Goal: Task Accomplishment & Management: Manage account settings

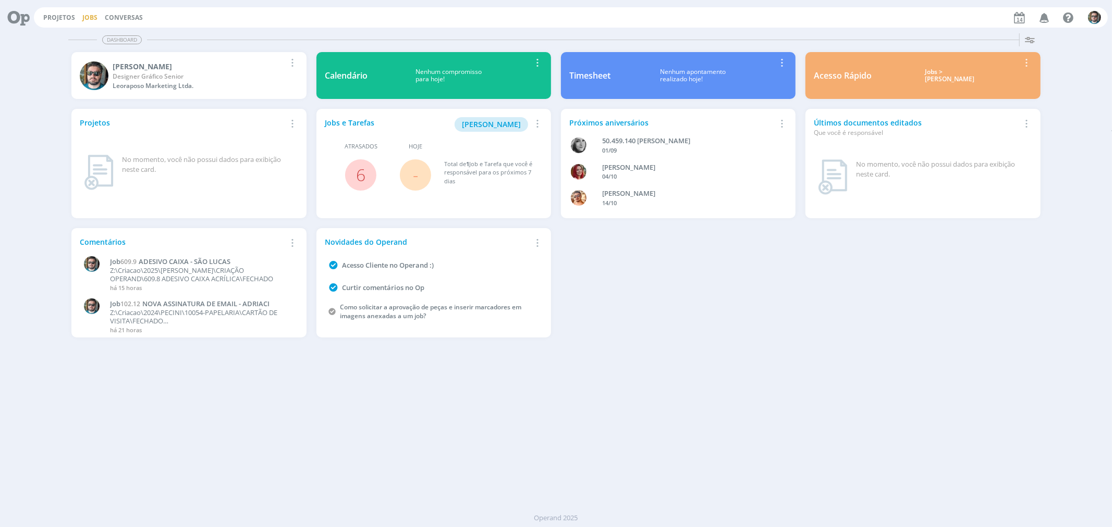
click at [87, 15] on link "Jobs" at bounding box center [89, 17] width 15 height 9
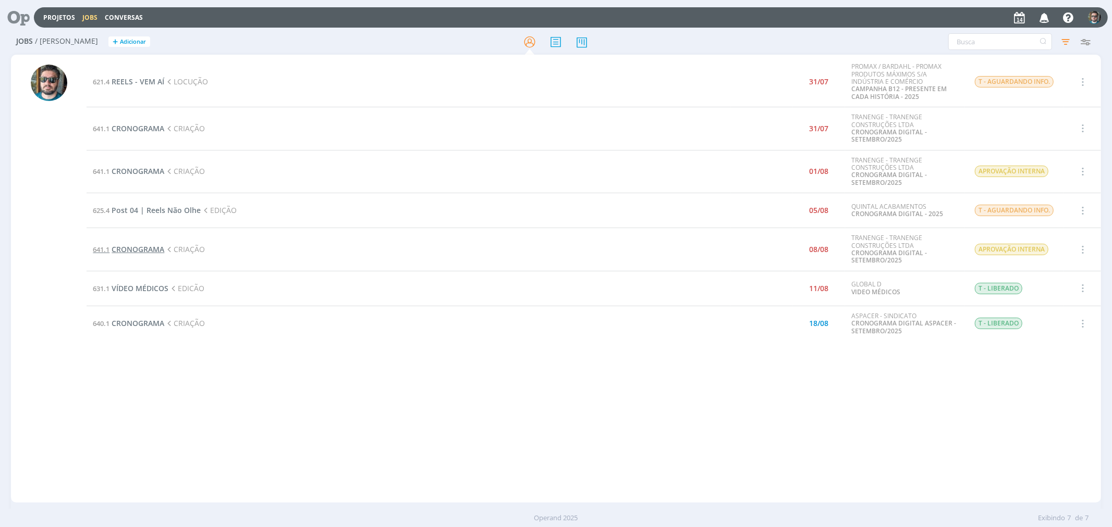
click at [153, 245] on span "CRONOGRAMA" at bounding box center [138, 249] width 53 height 10
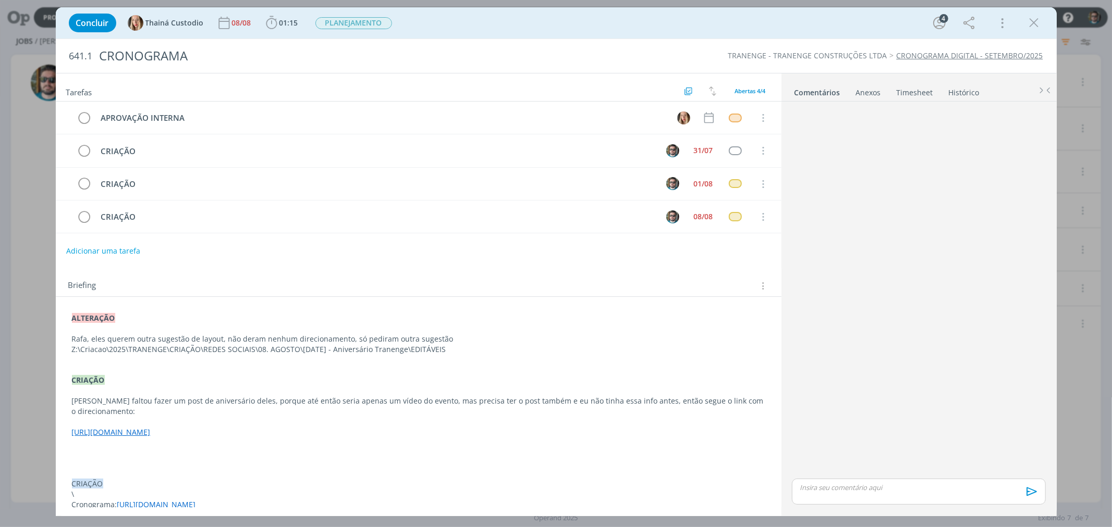
click at [1000, 19] on div "Concluir Thainá Custodio [DATE] 01:15 Iniciar Apontar Data * [DATE] Horas * 00:…" at bounding box center [556, 22] width 1001 height 31
click at [1000, 23] on icon "dialog" at bounding box center [1034, 23] width 16 height 16
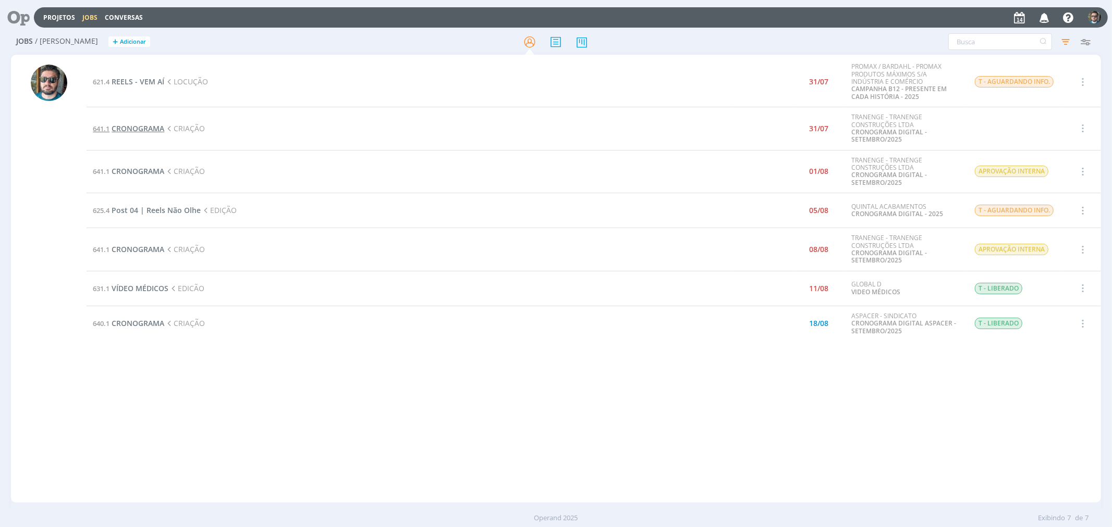
click at [146, 126] on span "CRONOGRAMA" at bounding box center [138, 129] width 53 height 10
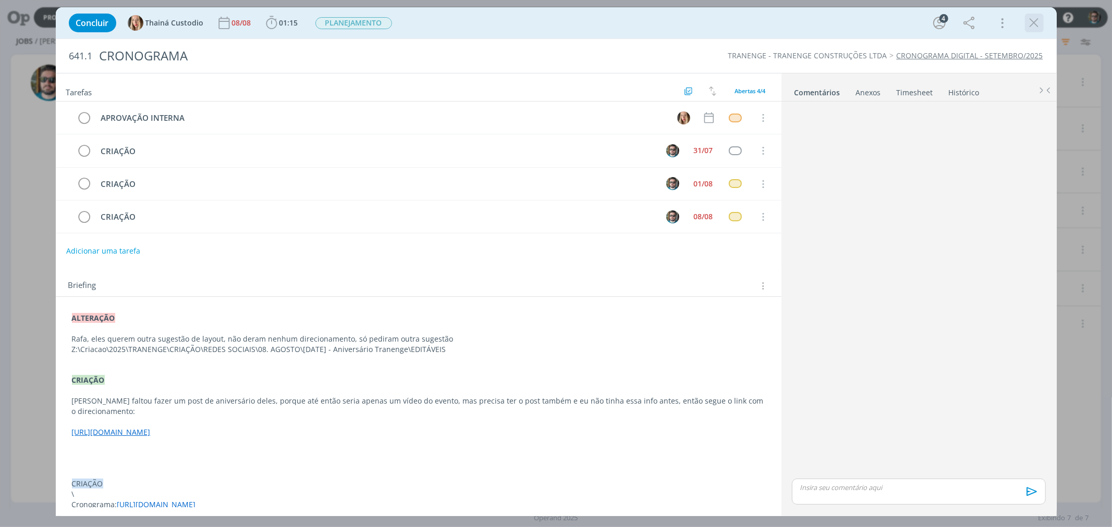
click at [1000, 27] on icon "dialog" at bounding box center [1034, 23] width 16 height 16
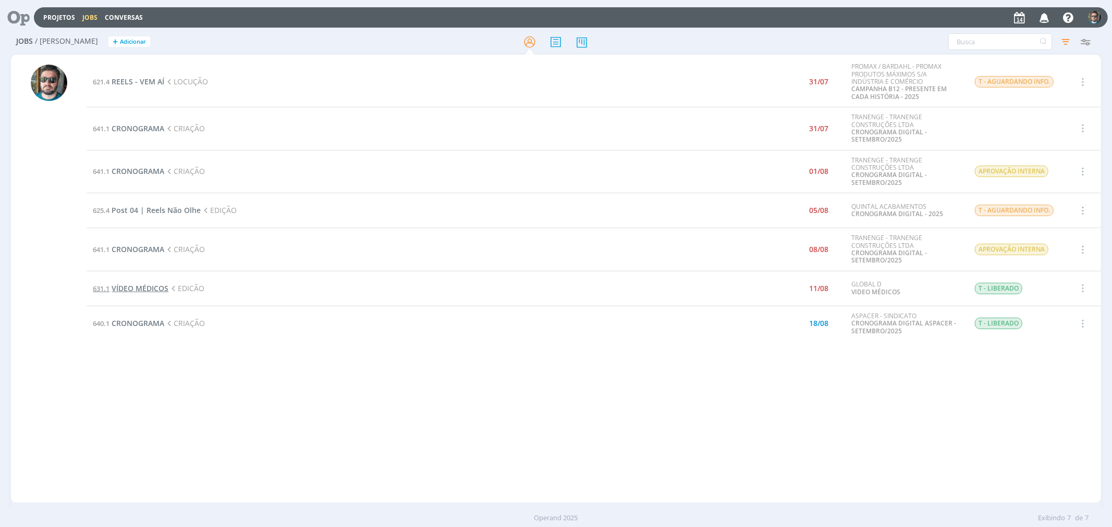
click at [155, 289] on span "VÍDEO MÉDICOS" at bounding box center [140, 288] width 57 height 10
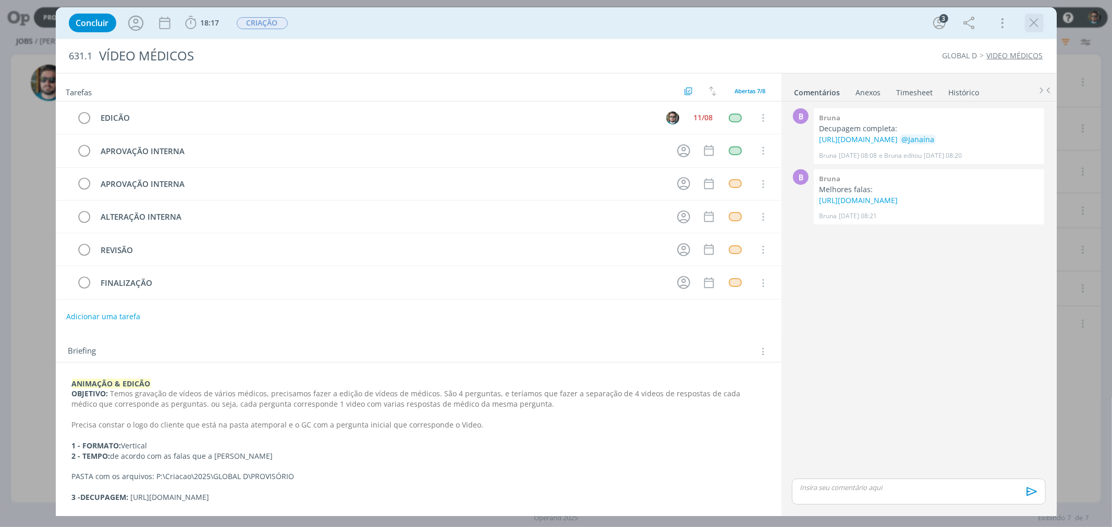
click at [1000, 18] on icon "dialog" at bounding box center [1034, 23] width 16 height 16
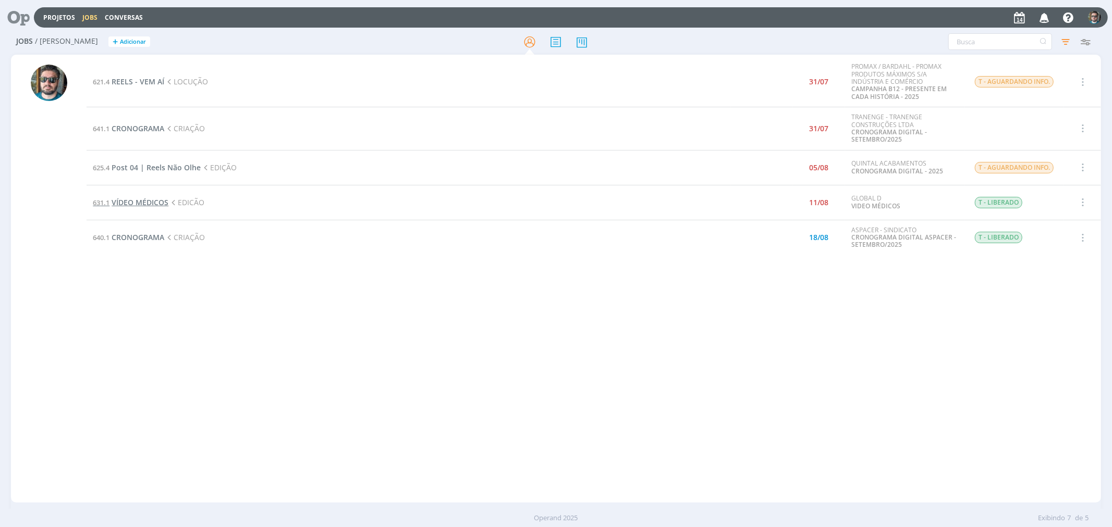
click at [150, 200] on span "VÍDEO MÉDICOS" at bounding box center [140, 203] width 57 height 10
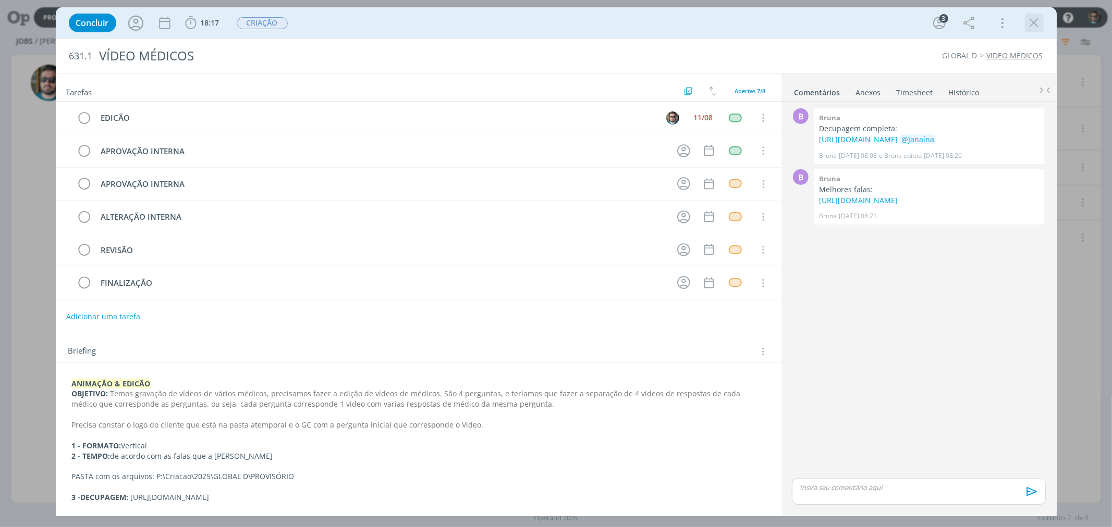
click at [1000, 21] on icon "dialog" at bounding box center [1034, 23] width 16 height 16
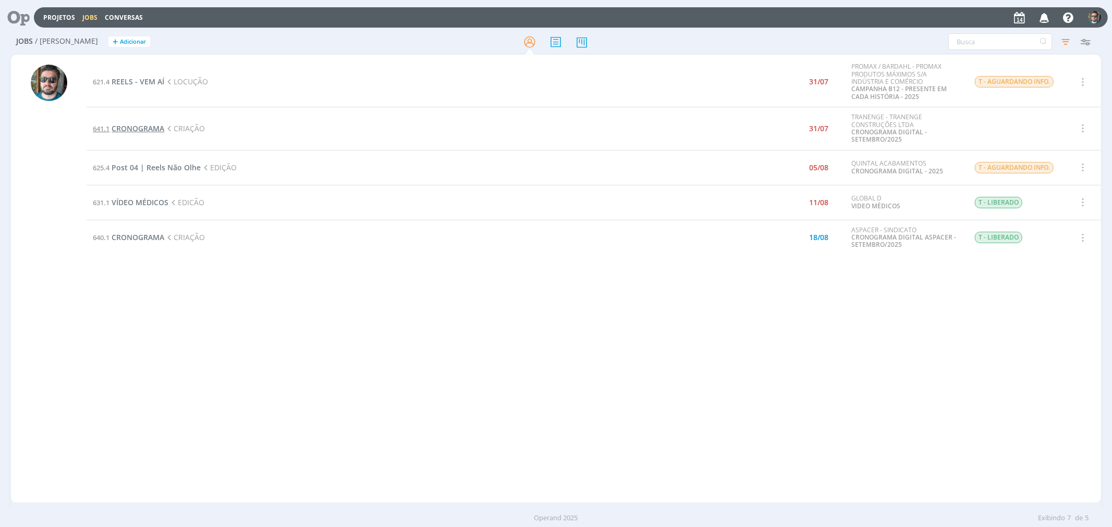
click at [142, 126] on span "CRONOGRAMA" at bounding box center [138, 129] width 53 height 10
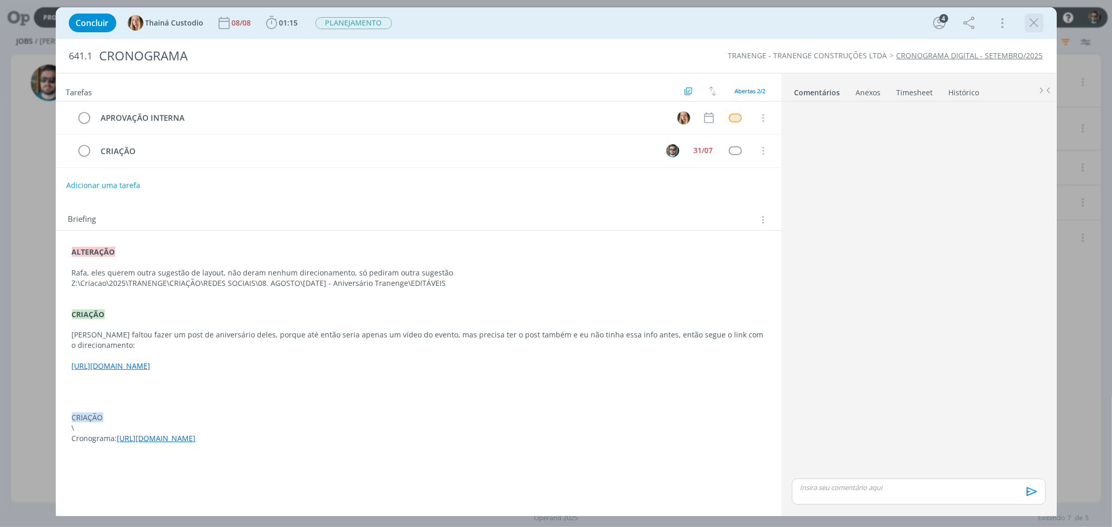
click at [1000, 27] on icon "dialog" at bounding box center [1034, 23] width 16 height 16
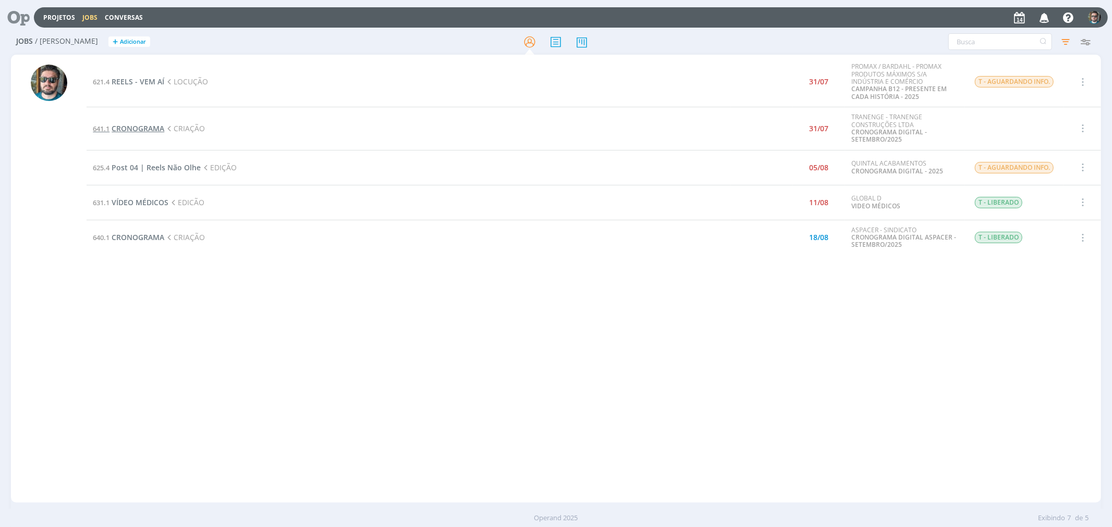
click at [128, 127] on span "CRONOGRAMA" at bounding box center [138, 129] width 53 height 10
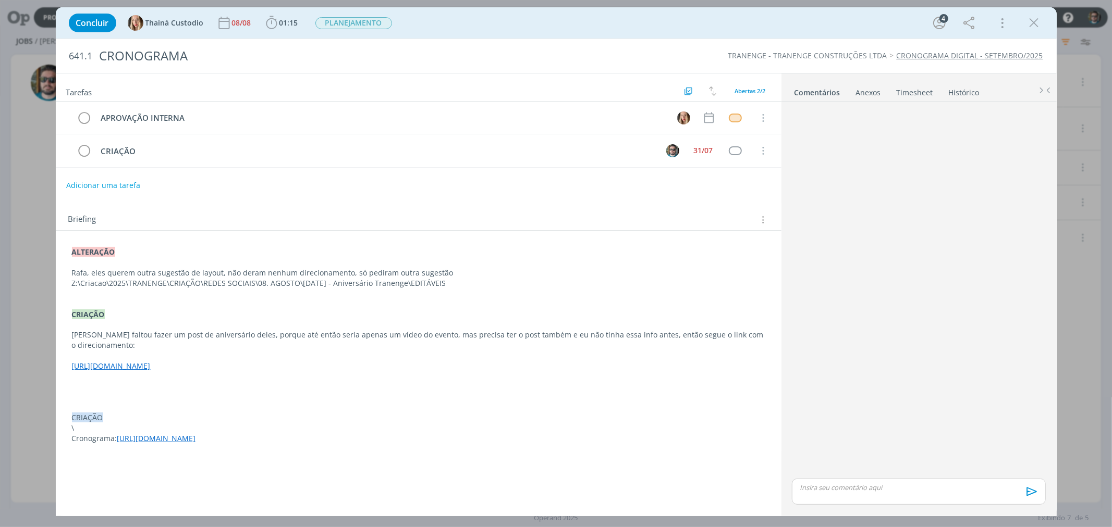
click at [151, 361] on link "[URL][DOMAIN_NAME]" at bounding box center [111, 366] width 79 height 10
click at [304, 373] on link "[URL][DOMAIN_NAME]" at bounding box center [302, 376] width 79 height 14
click at [1000, 22] on icon "dialog" at bounding box center [1034, 23] width 16 height 16
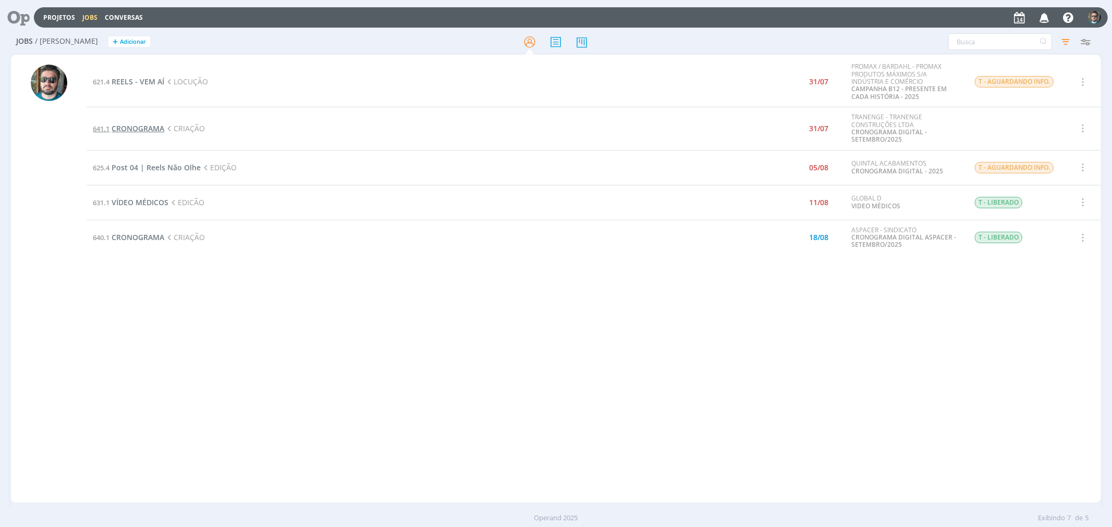
click at [154, 129] on span "CRONOGRAMA" at bounding box center [138, 129] width 53 height 10
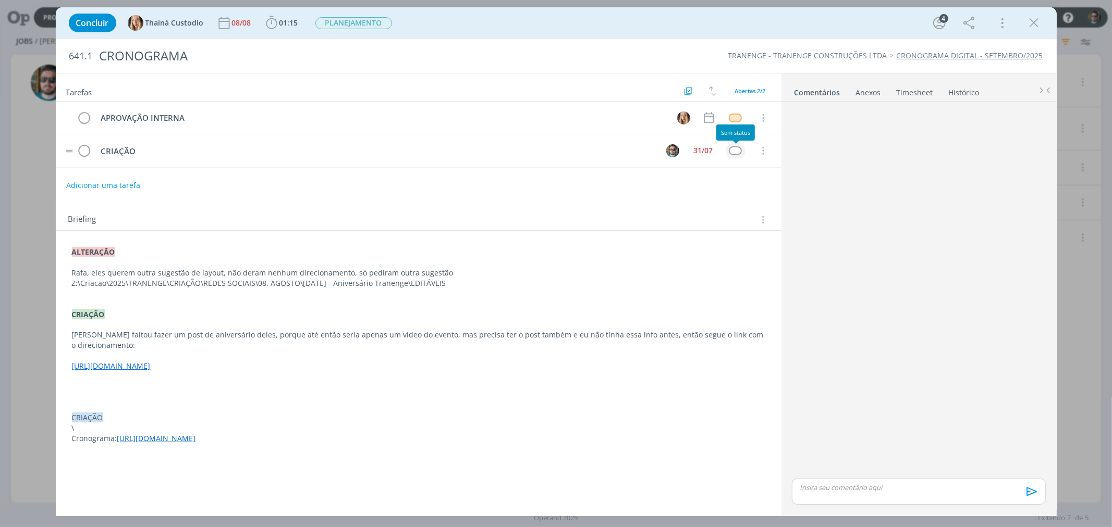
click at [732, 150] on div "dialog" at bounding box center [735, 150] width 13 height 9
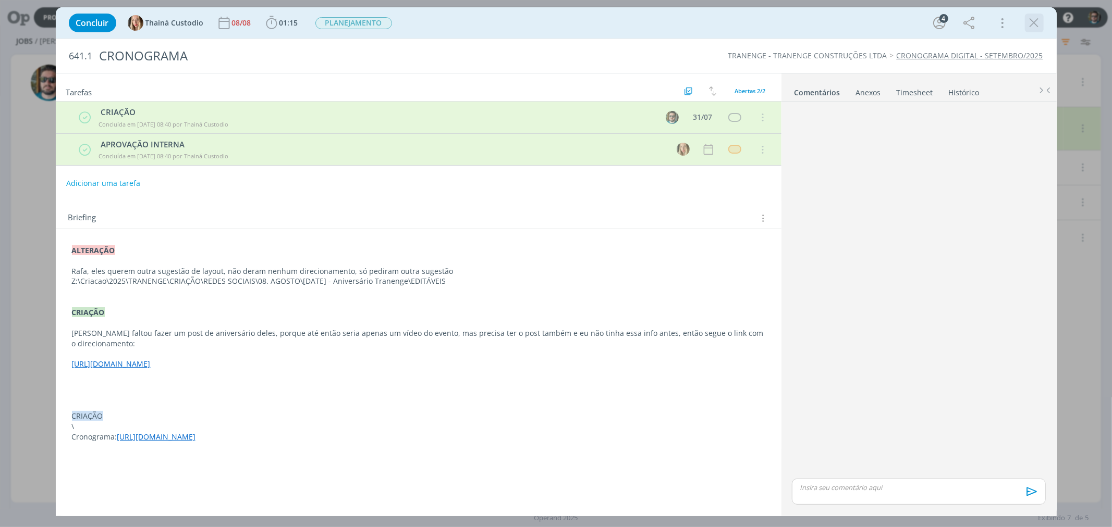
click at [1000, 21] on icon "dialog" at bounding box center [1034, 23] width 16 height 16
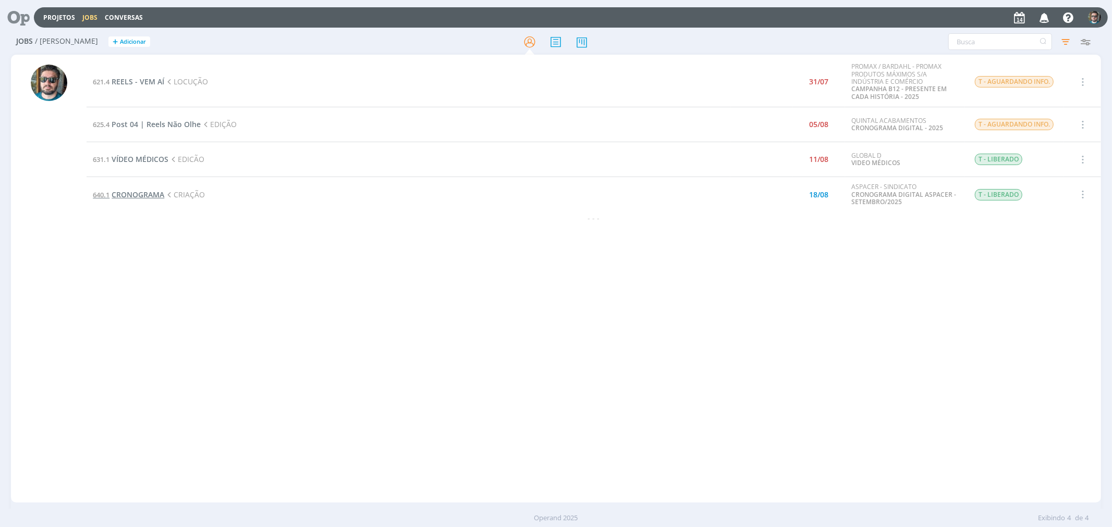
click at [144, 191] on span "CRONOGRAMA" at bounding box center [138, 195] width 53 height 10
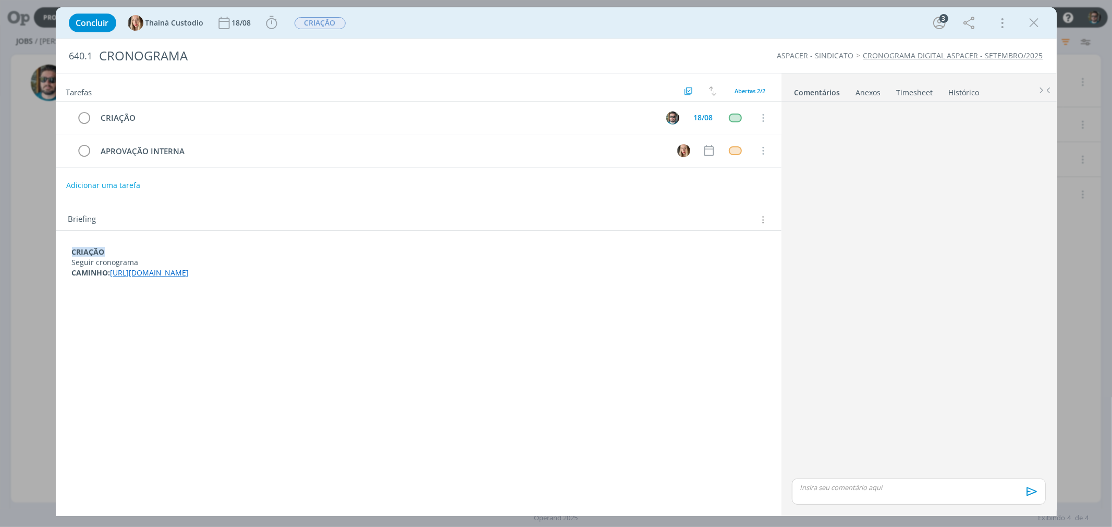
click at [189, 273] on link "https://docs.google.com/presentation/d/1XbgG4rWhNUq3HNZg0HSS_l5YoTWlMnj2VDTBqpu…" at bounding box center [149, 273] width 79 height 10
click at [273, 254] on link "https://docs.google.com/presentation/d/1XbgG4rWhNUq3HNZg0HSS_l5YoTWlMnj2VDTBqpu…" at bounding box center [291, 253] width 79 height 14
click at [305, 254] on link "https://docs.google.com/presentation/d/1XbgG4rWhNUq3HNZg0HSS_l5YoTWlMnj2VDTBqpu…" at bounding box center [291, 253] width 79 height 14
click at [303, 252] on link "https://docs.google.com/presentation/d/1XbgG4rWhNUq3HNZg0HSS_l5YoTWlMnj2VDTBqpu…" at bounding box center [291, 253] width 79 height 14
click at [1034, 20] on icon "dialog" at bounding box center [1034, 23] width 16 height 16
